Goal: Obtain resource: Download file/media

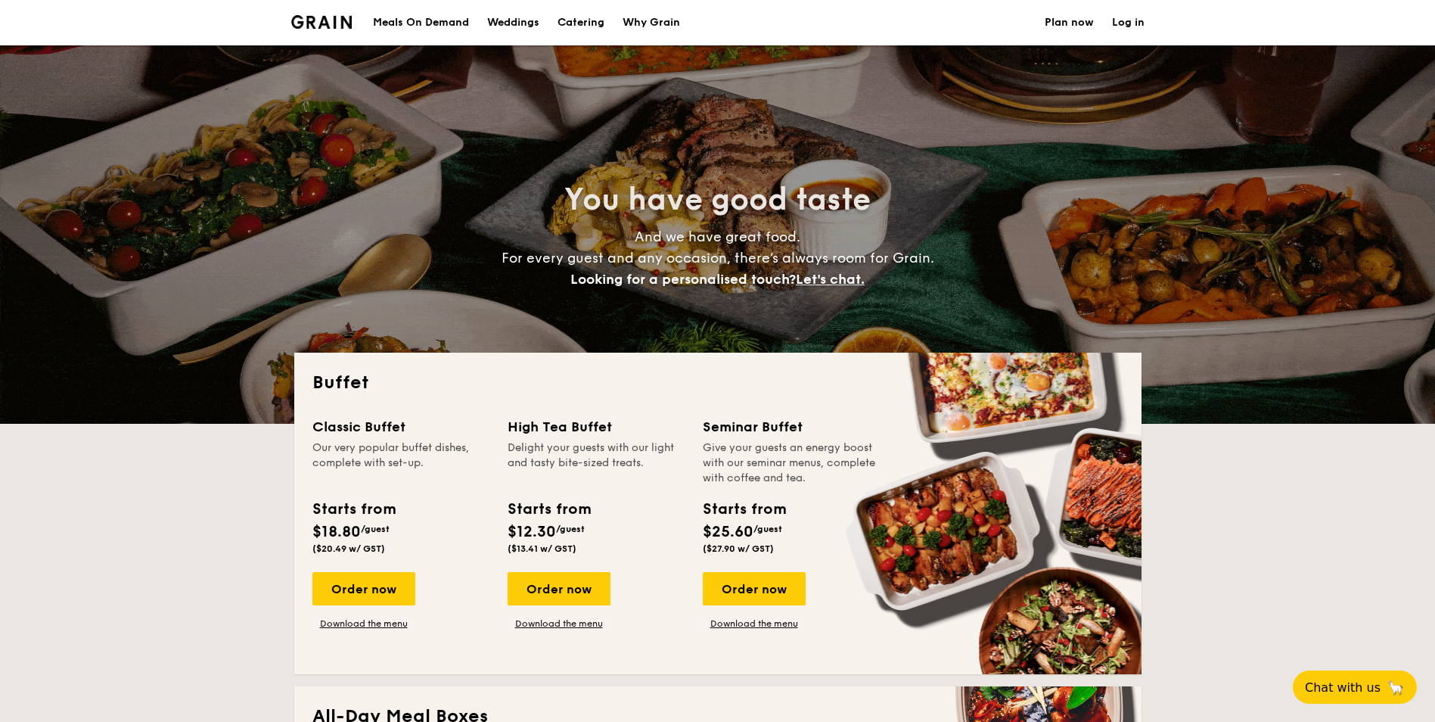
select select
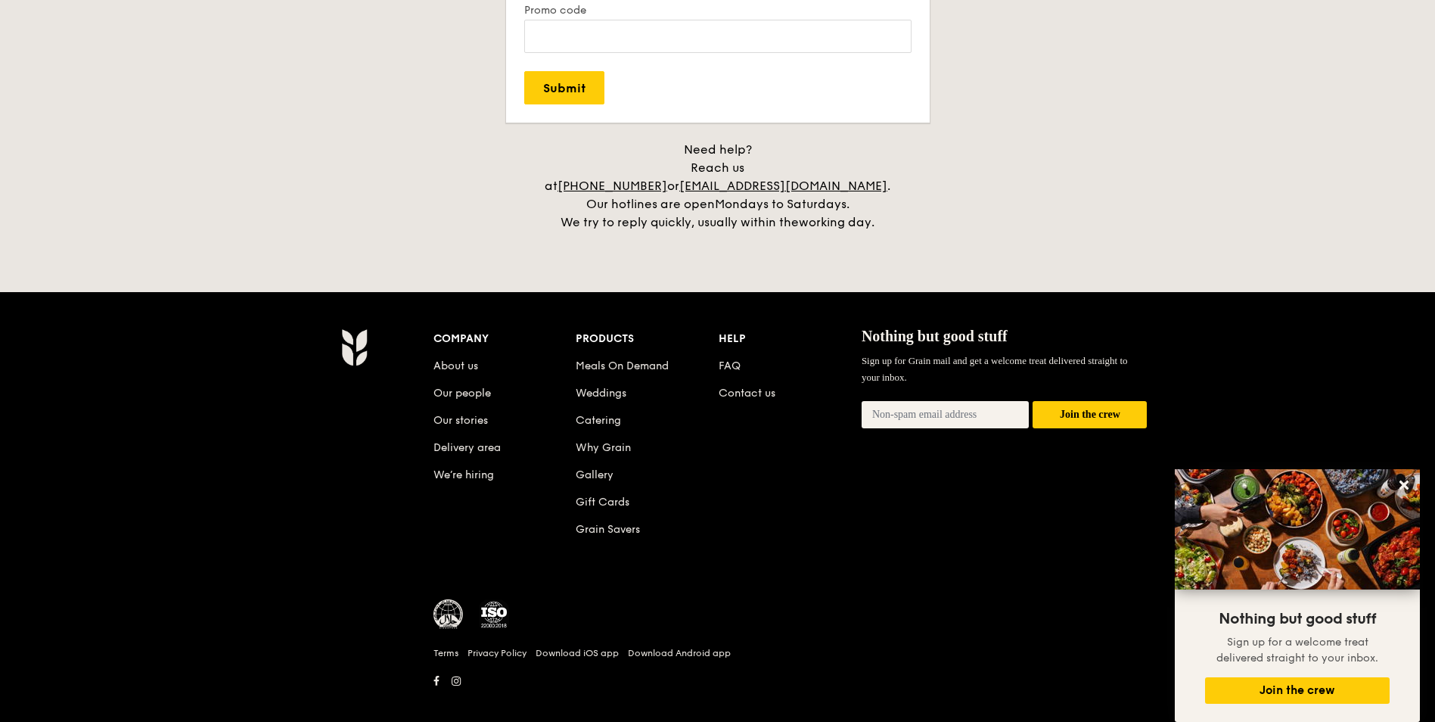
scroll to position [2998, 0]
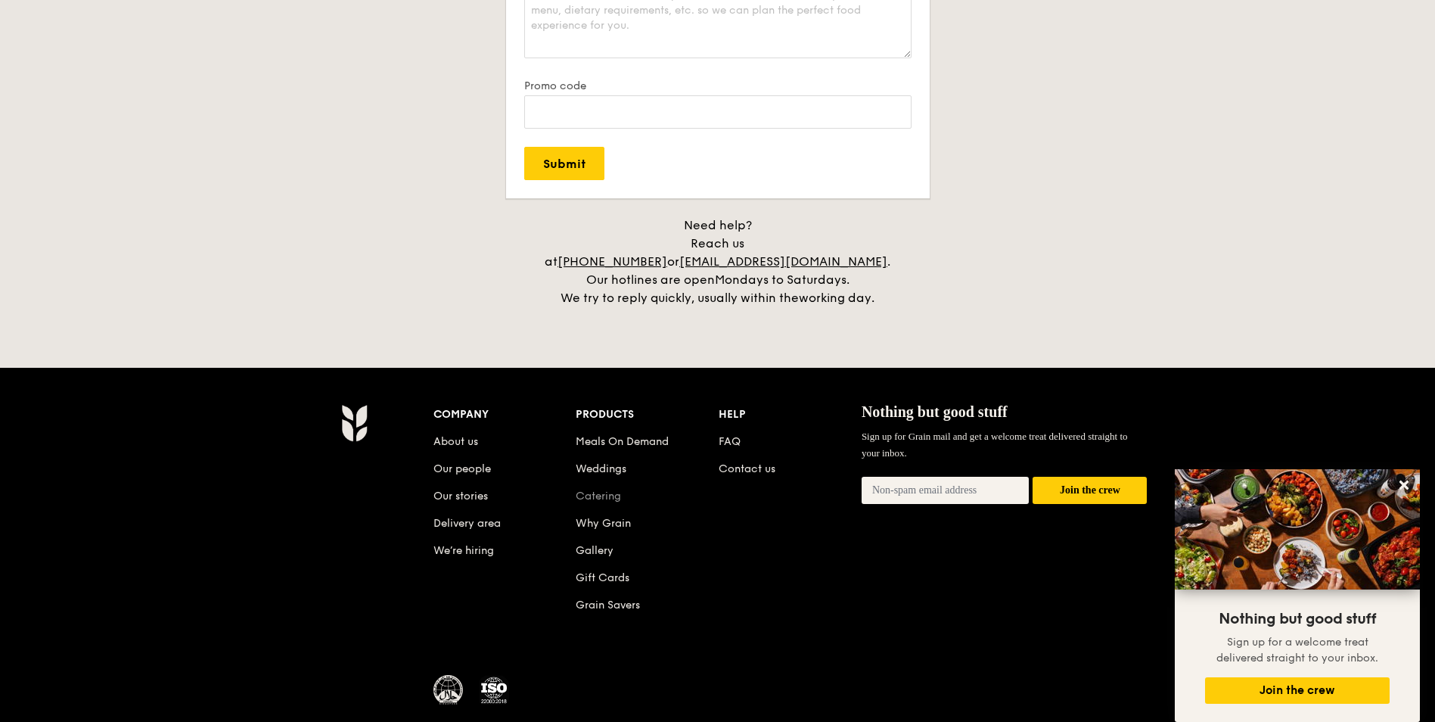
click at [586, 489] on link "Catering" at bounding box center [598, 495] width 45 height 13
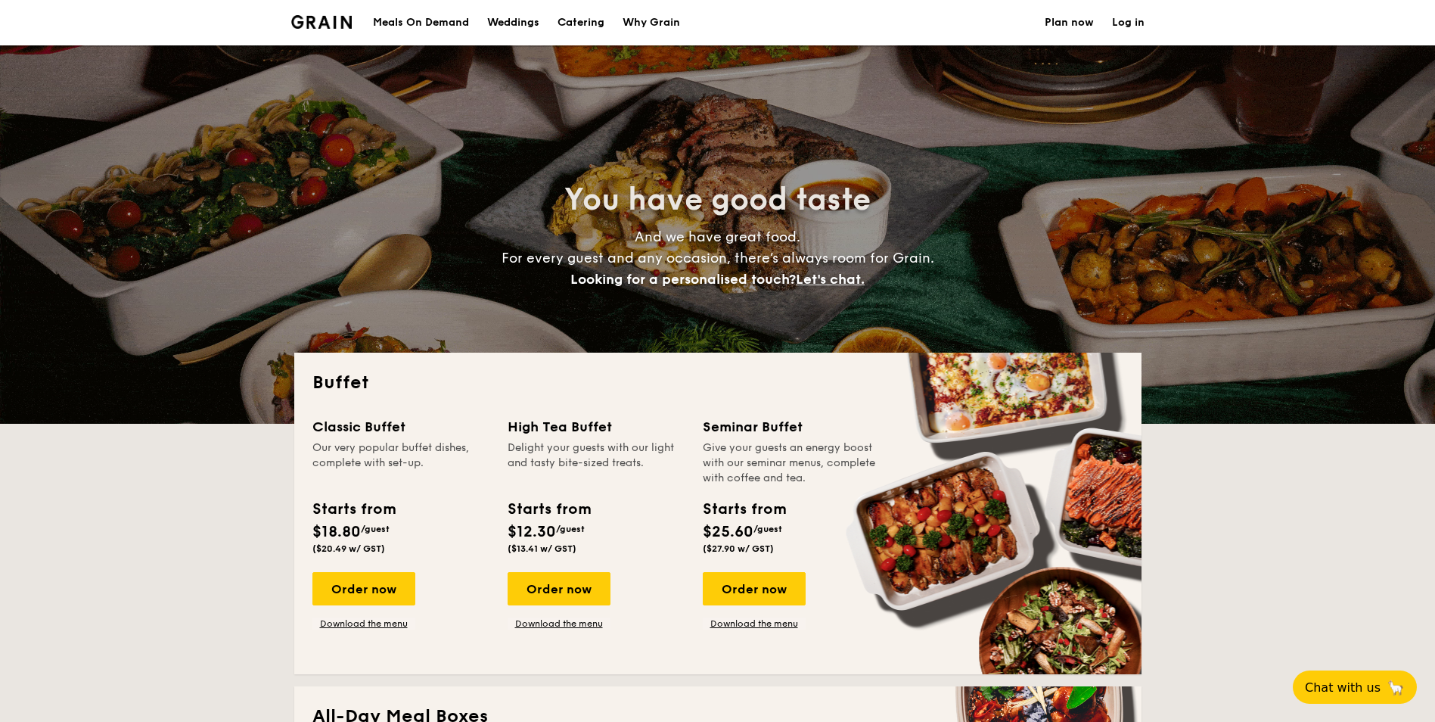
select select
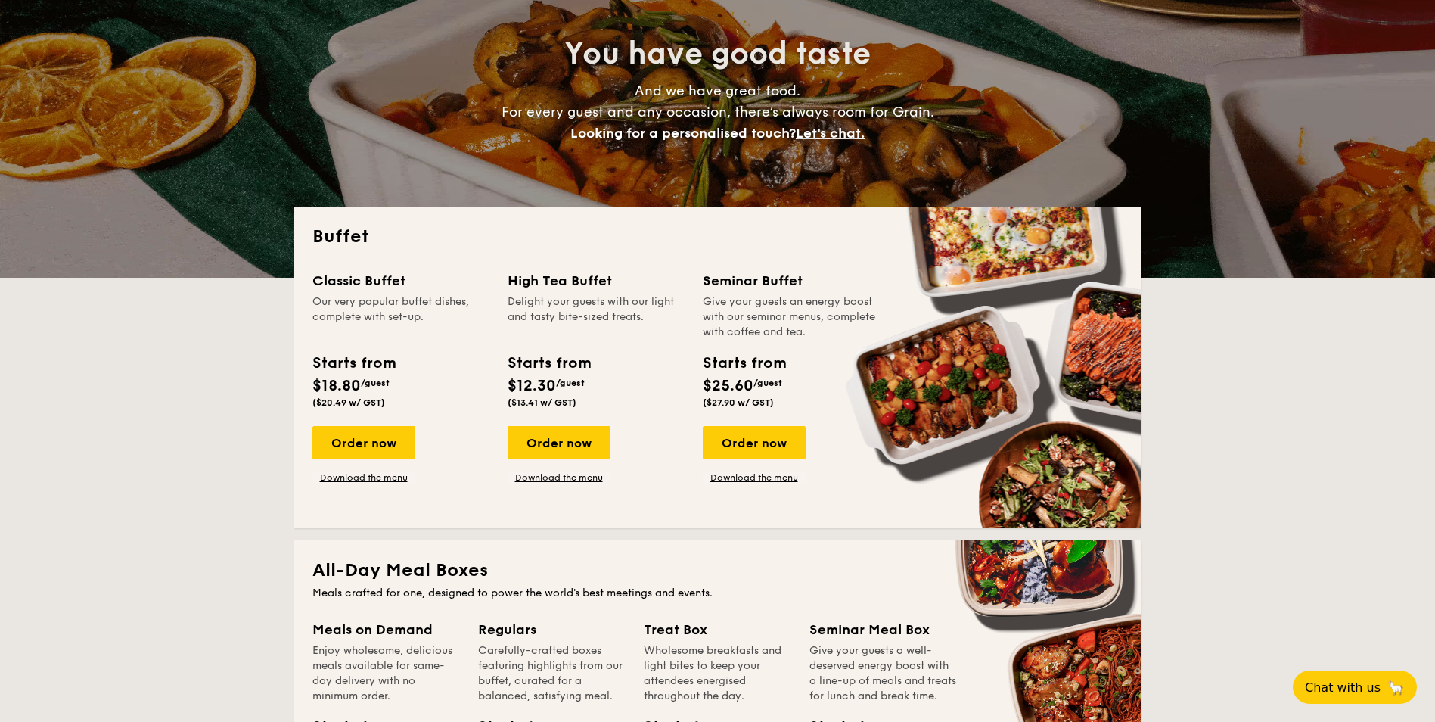
scroll to position [151, 0]
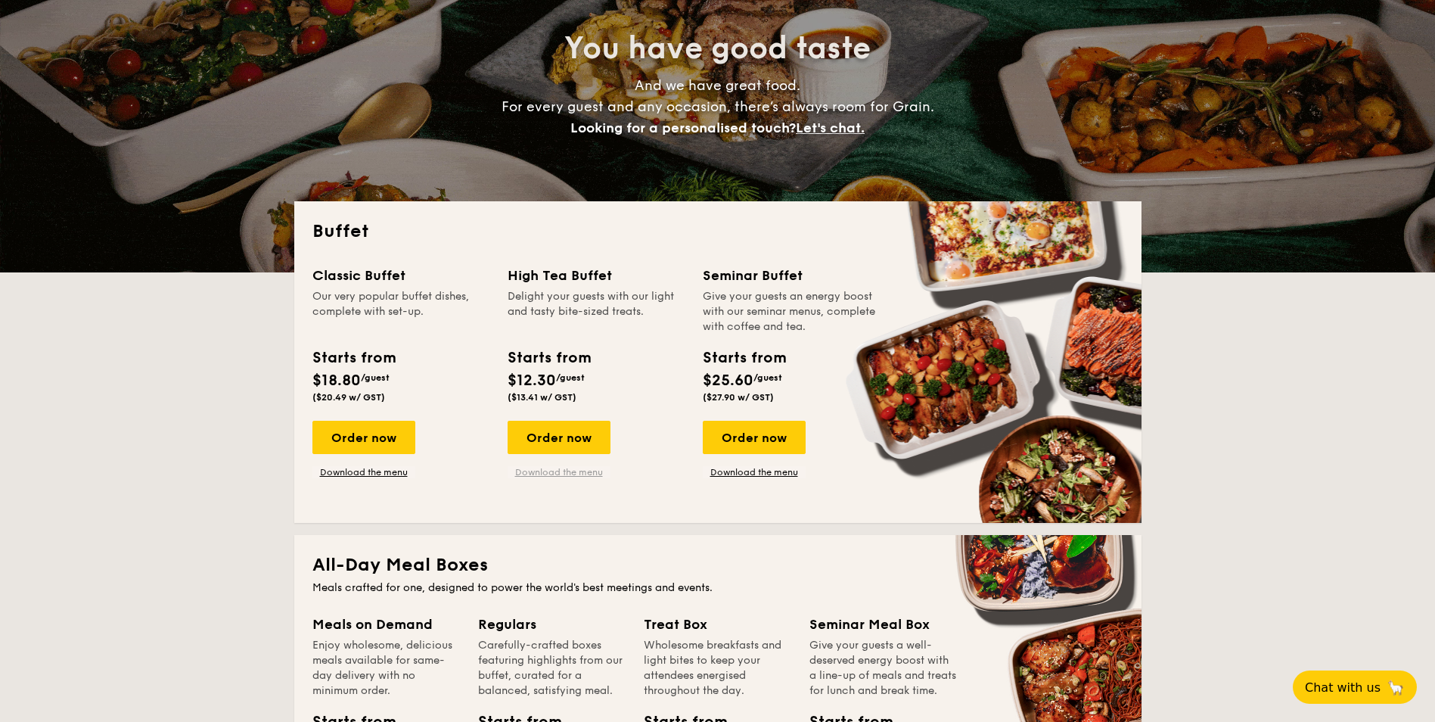
click at [579, 474] on link "Download the menu" at bounding box center [558, 472] width 103 height 12
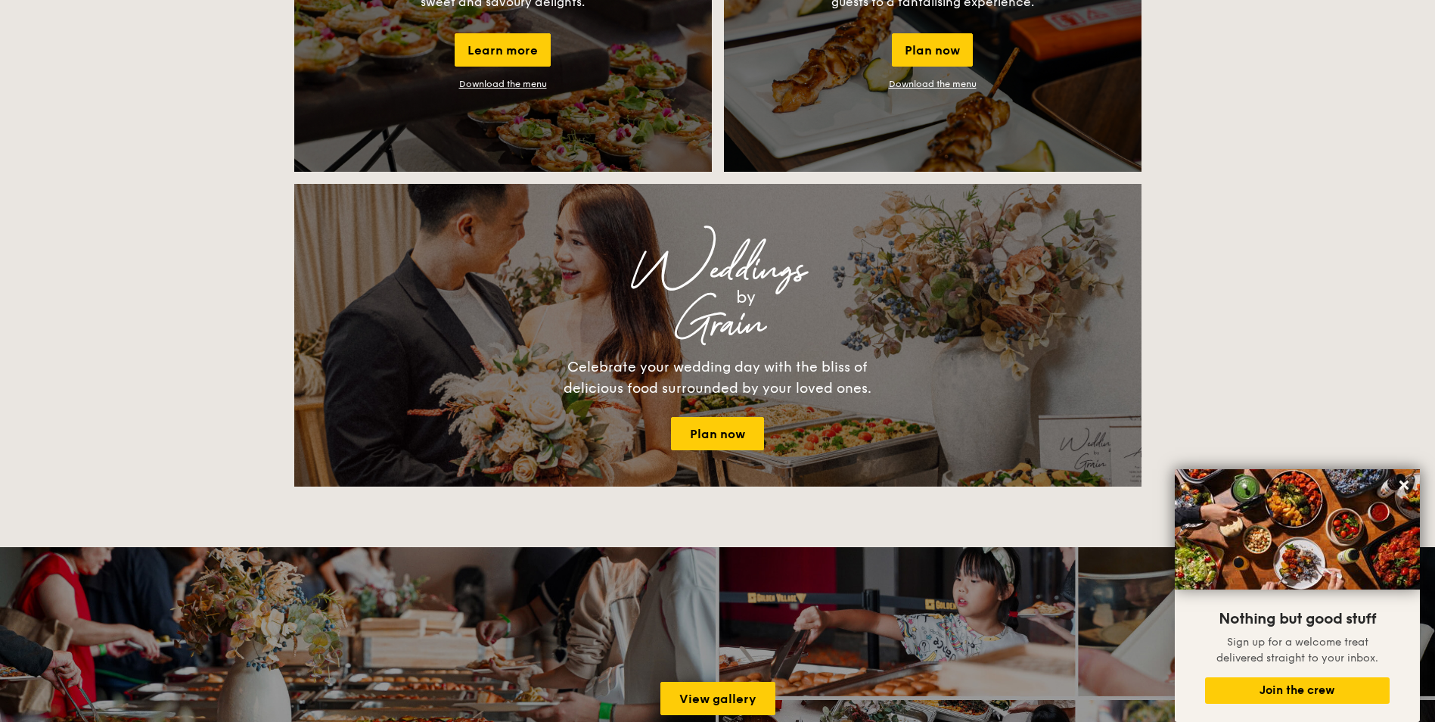
scroll to position [1815, 0]
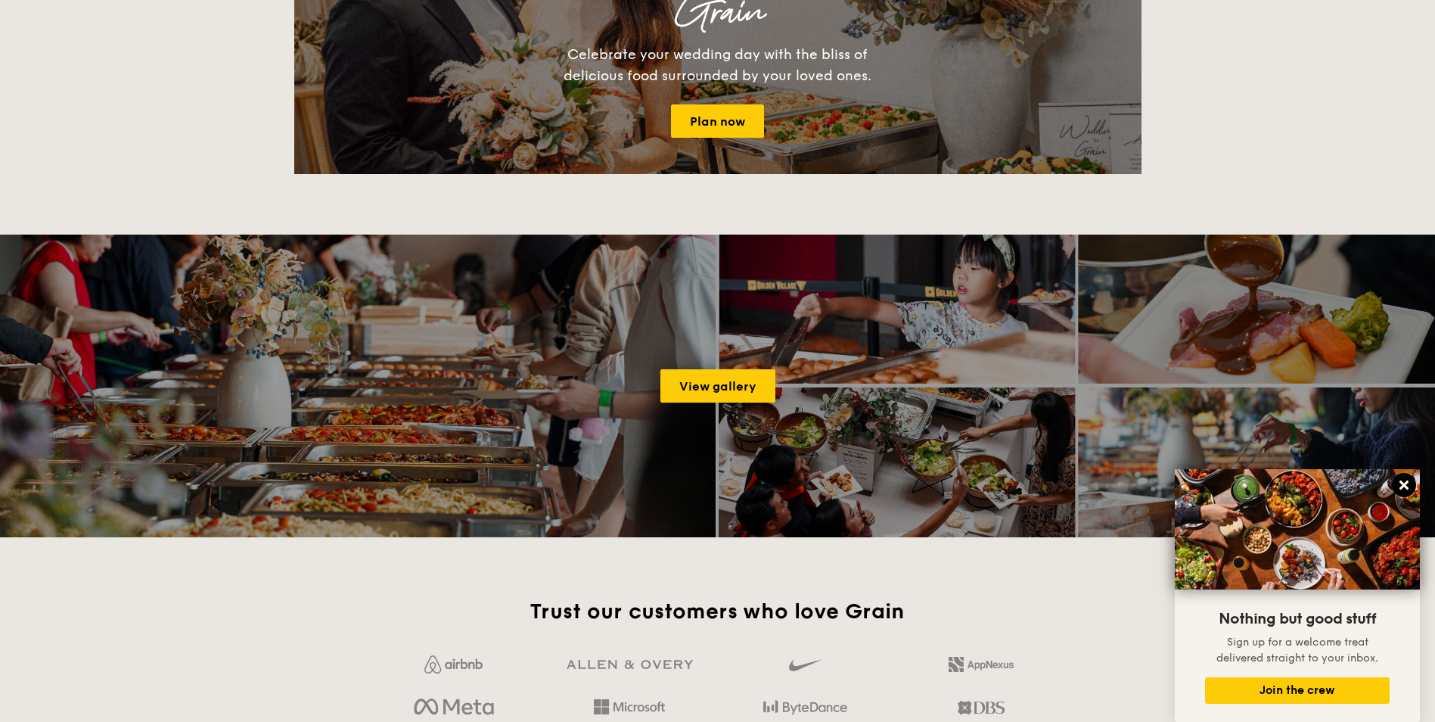
click at [1404, 483] on icon at bounding box center [1403, 484] width 9 height 9
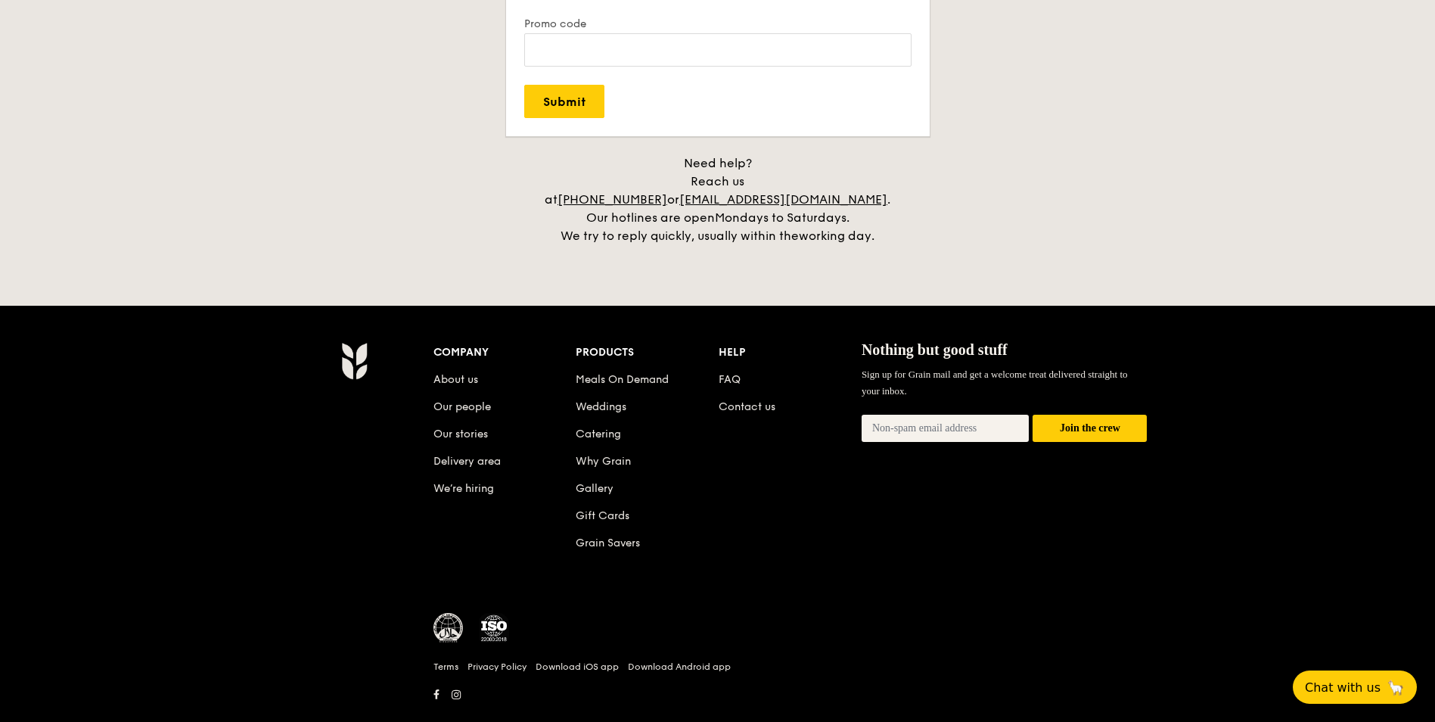
scroll to position [3074, 0]
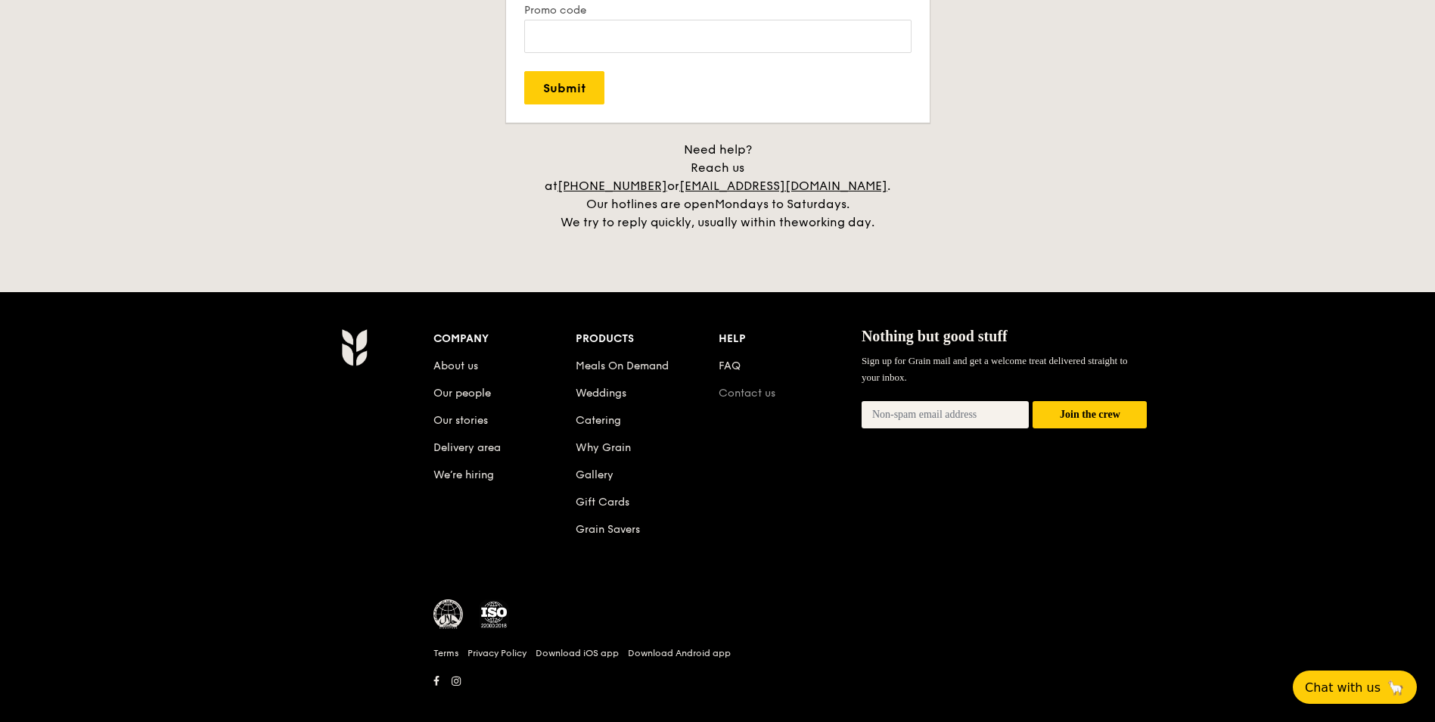
click at [745, 386] on link "Contact us" at bounding box center [746, 392] width 57 height 13
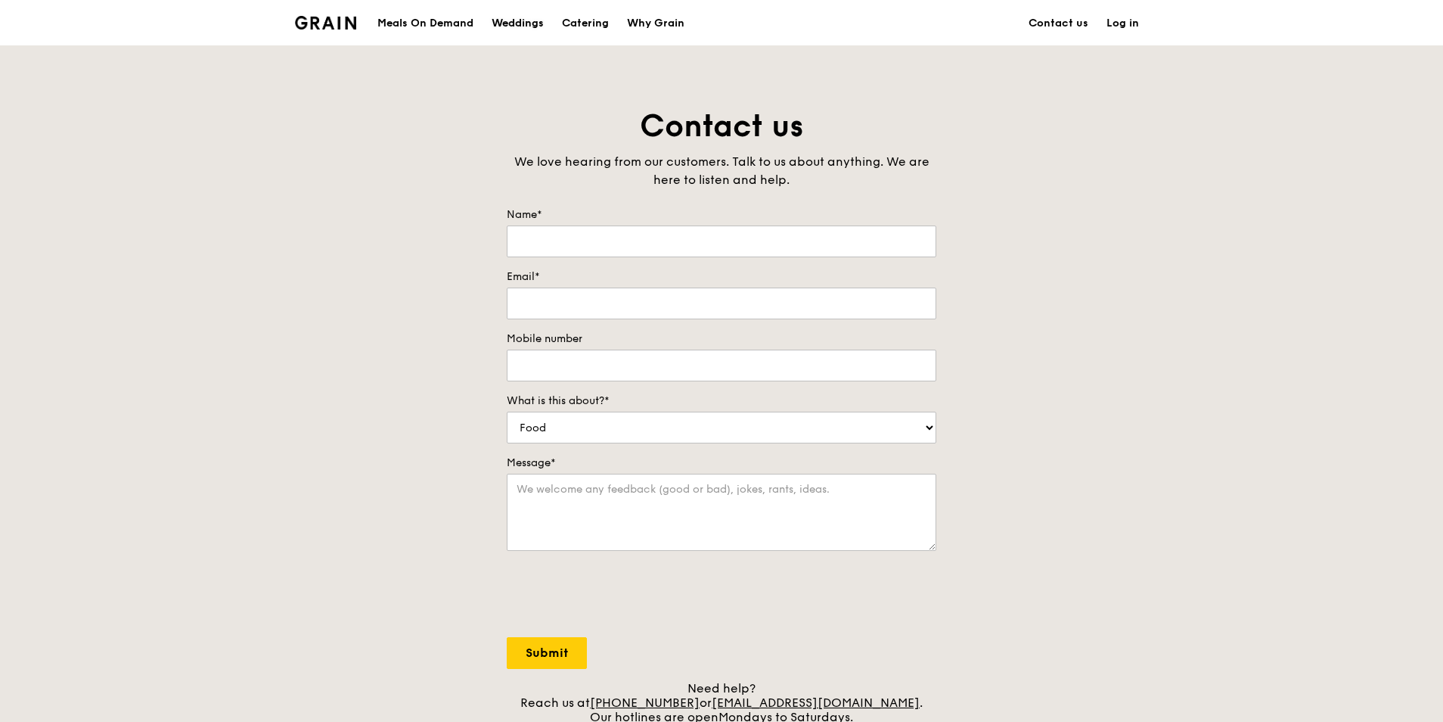
click at [518, 21] on div "Weddings" at bounding box center [518, 23] width 52 height 45
